Goal: Information Seeking & Learning: Learn about a topic

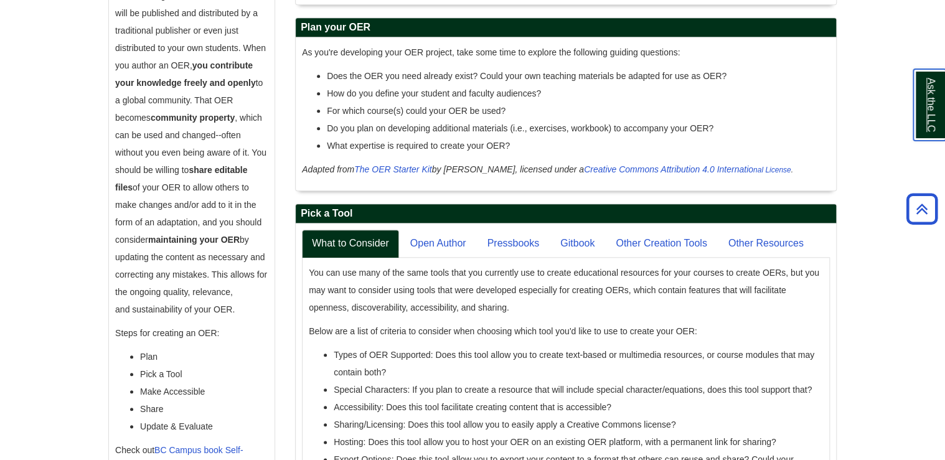
scroll to position [433, 0]
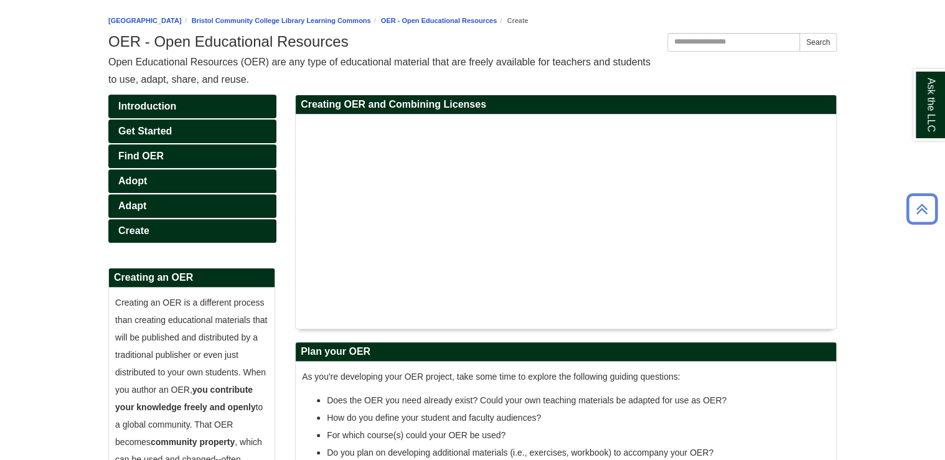
scroll to position [35, 0]
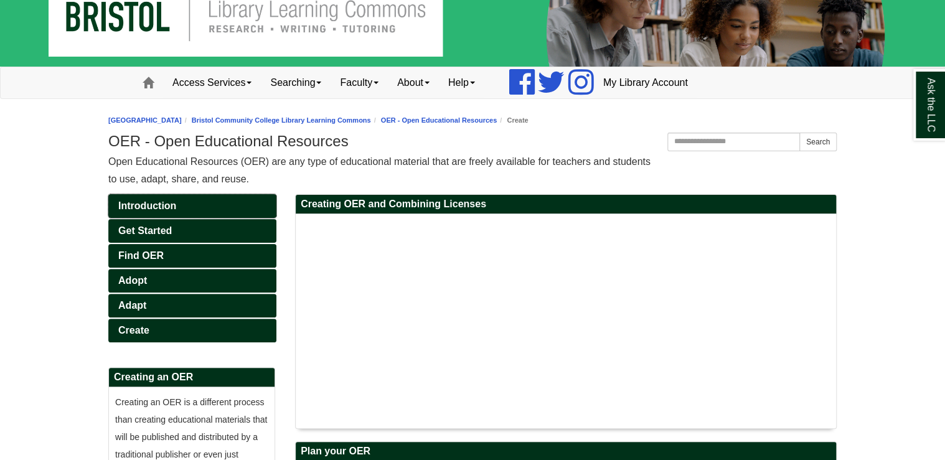
click at [164, 202] on span "Introduction" at bounding box center [147, 205] width 58 height 11
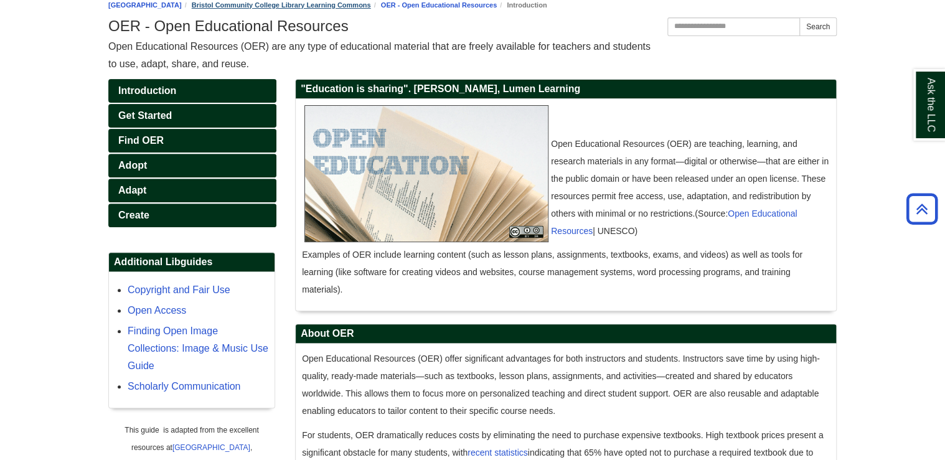
scroll to position [149, 0]
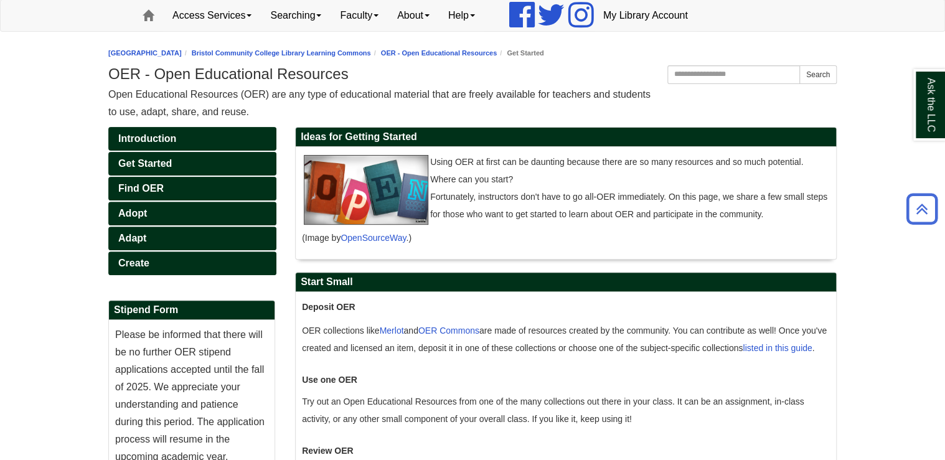
scroll to position [100, 0]
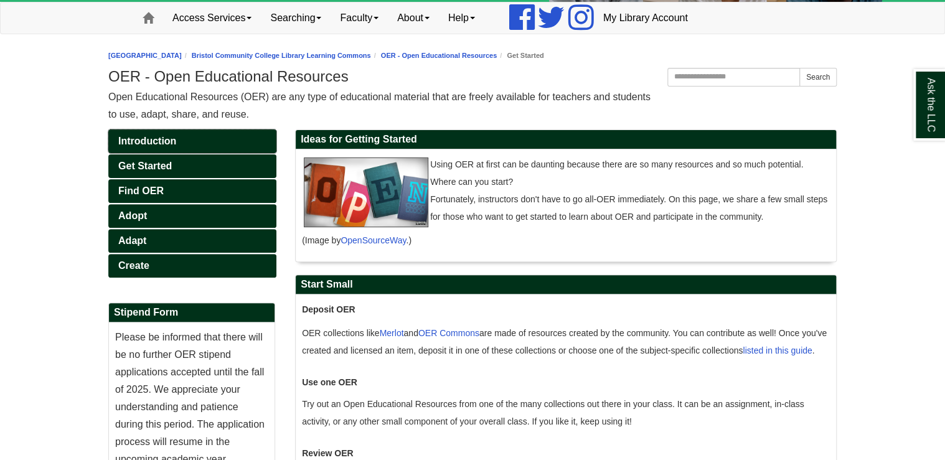
click at [271, 142] on link "Introduction" at bounding box center [192, 141] width 168 height 24
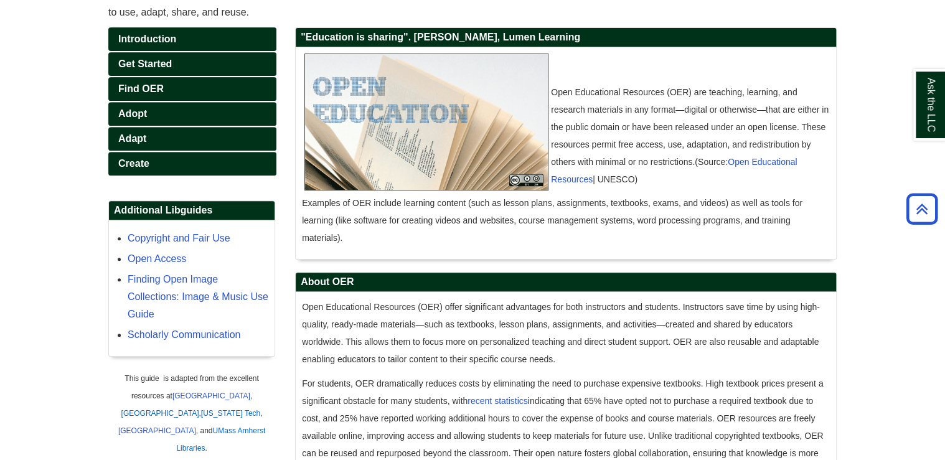
scroll to position [200, 0]
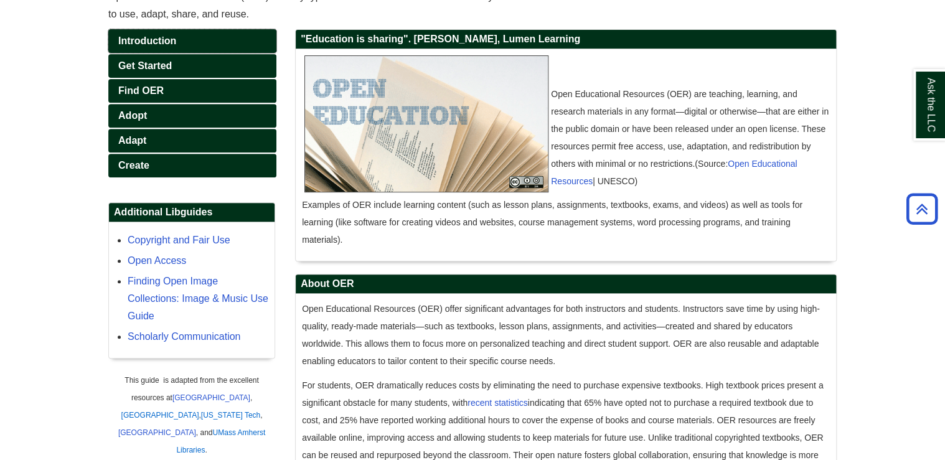
click at [161, 43] on span "Introduction" at bounding box center [147, 40] width 58 height 11
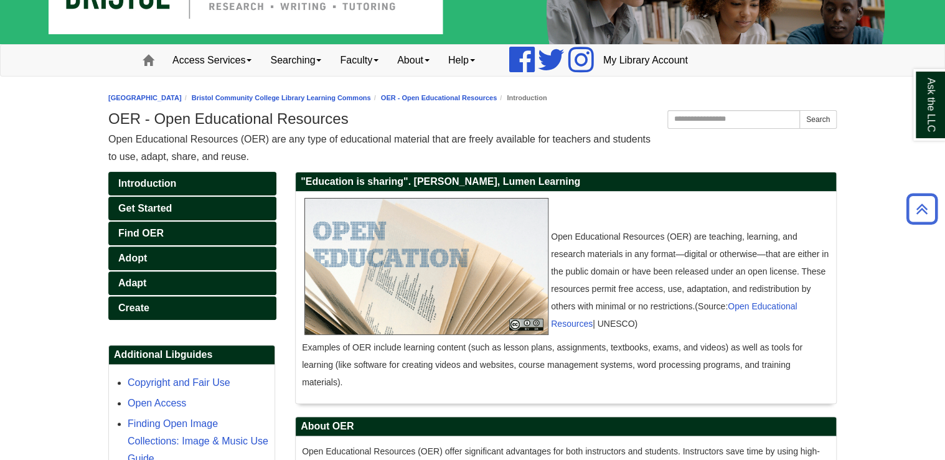
scroll to position [50, 0]
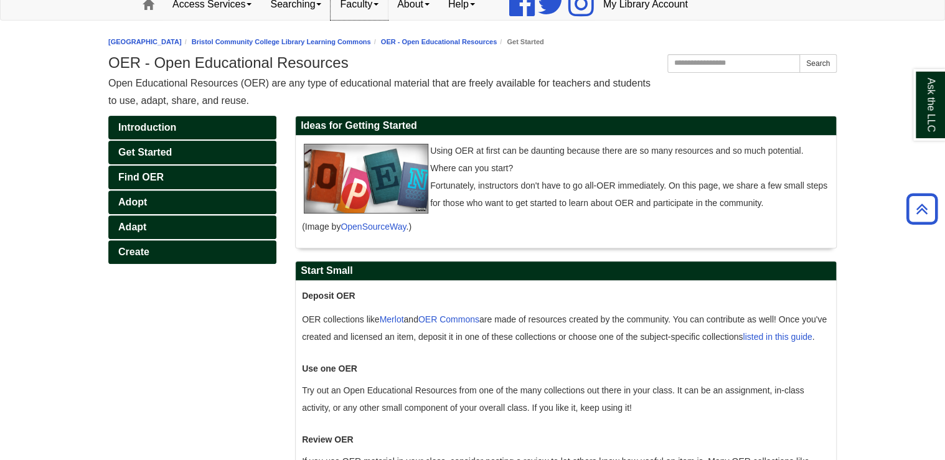
scroll to position [94, 0]
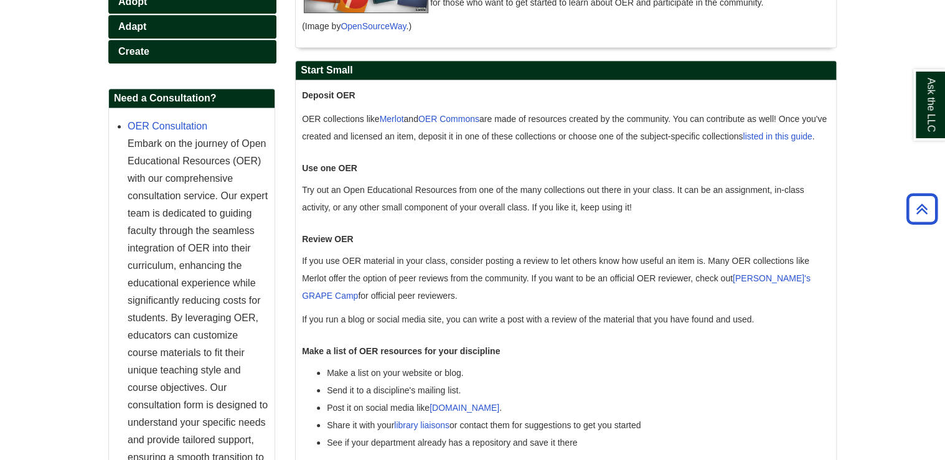
scroll to position [299, 0]
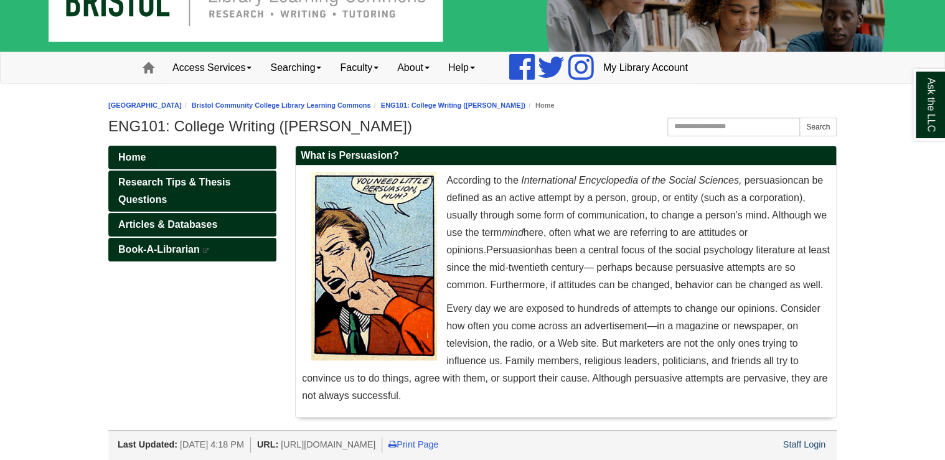
scroll to position [51, 0]
